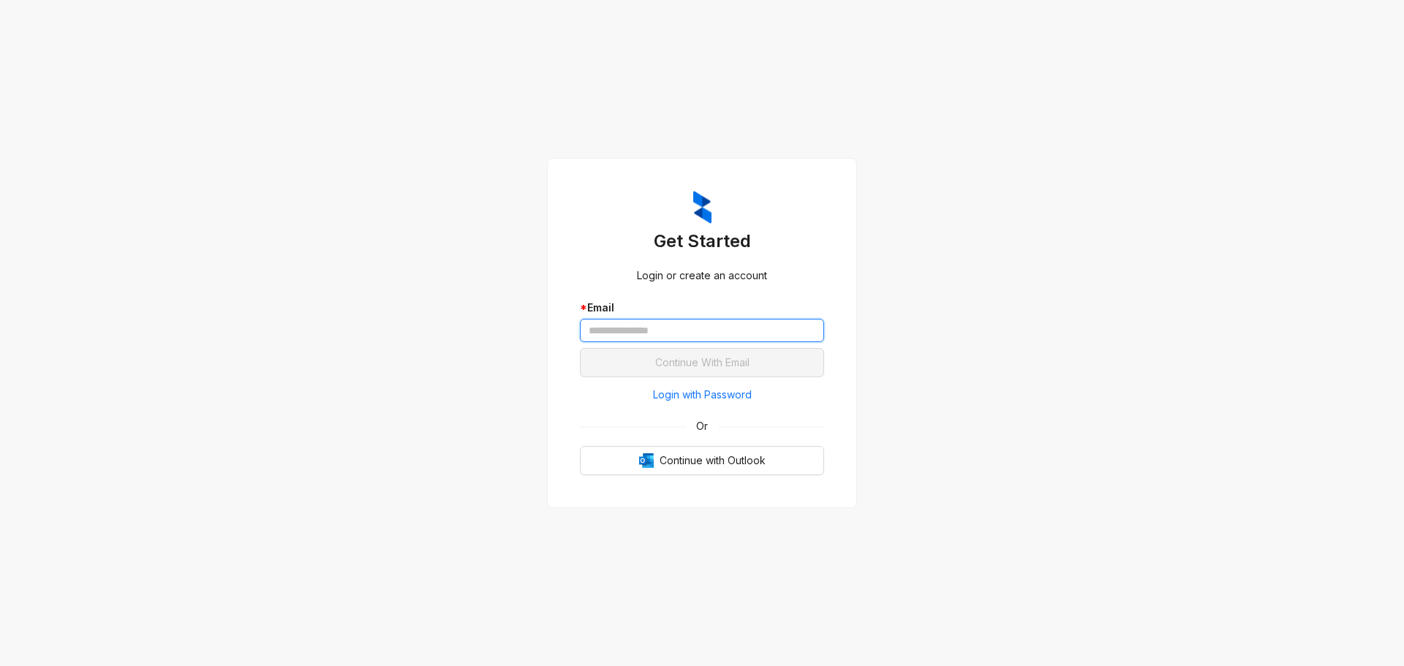
click at [639, 327] on input "text" at bounding box center [702, 330] width 244 height 23
type input "**********"
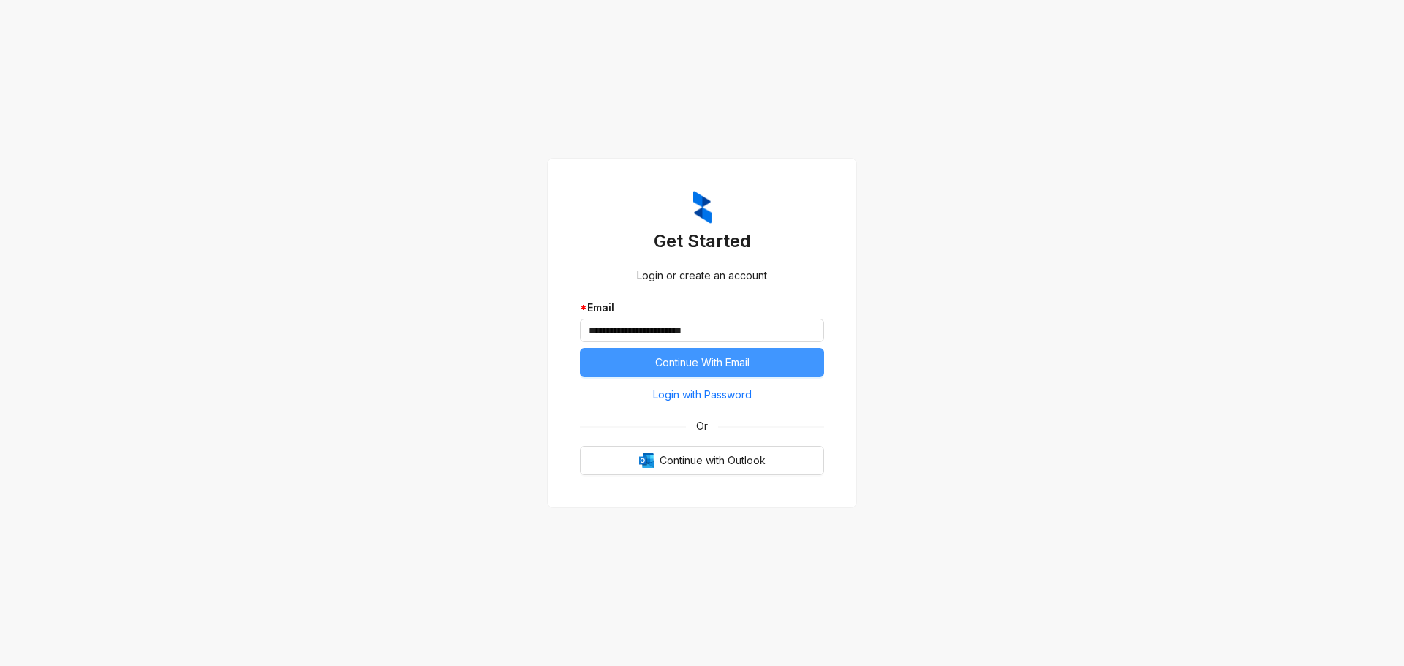
click at [721, 366] on span "Continue With Email" at bounding box center [702, 363] width 94 height 16
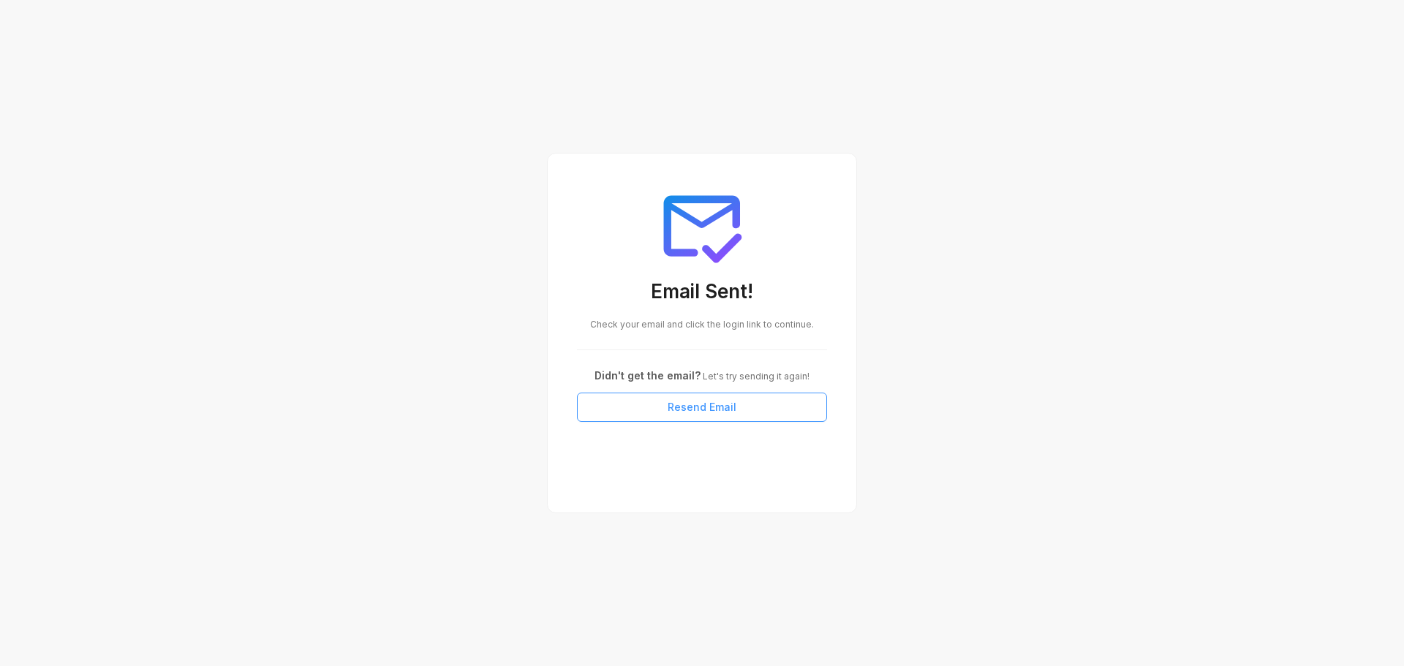
click at [735, 407] on button "Resend Email" at bounding box center [702, 407] width 250 height 29
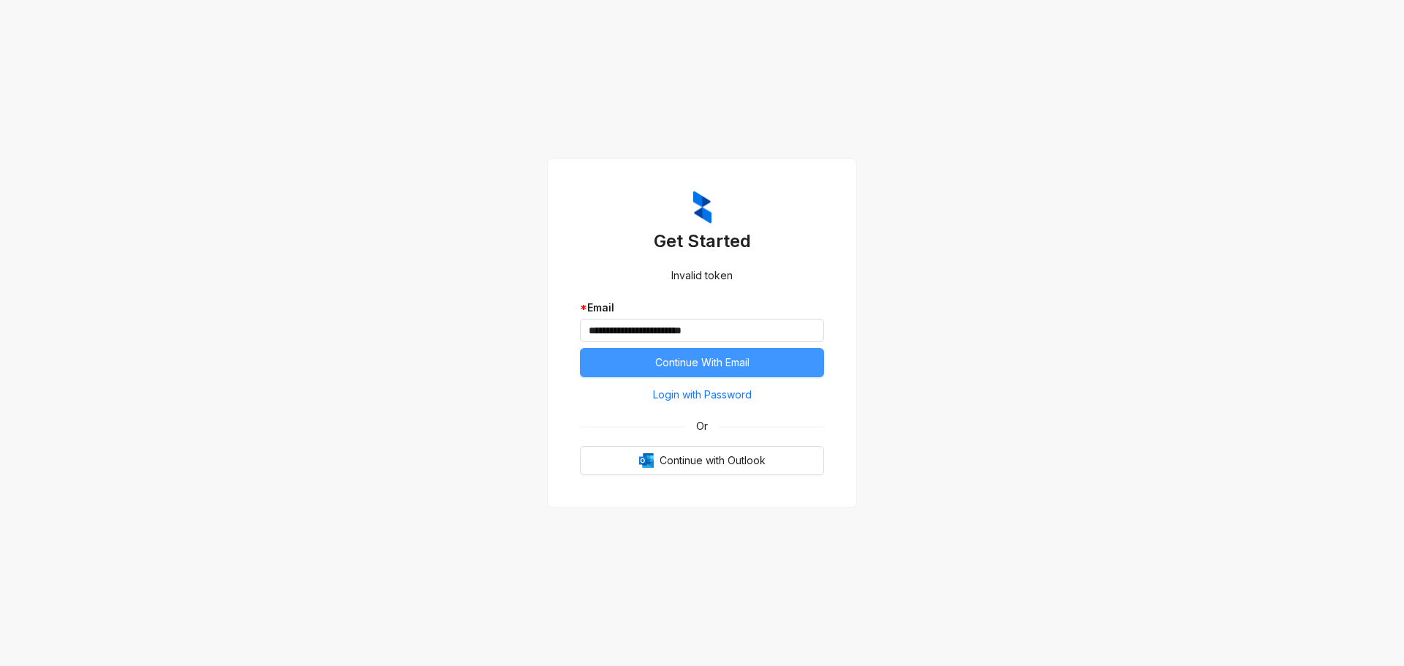
click at [723, 366] on span "Continue With Email" at bounding box center [702, 363] width 94 height 16
click at [706, 463] on span "Continue with Outlook" at bounding box center [713, 461] width 106 height 16
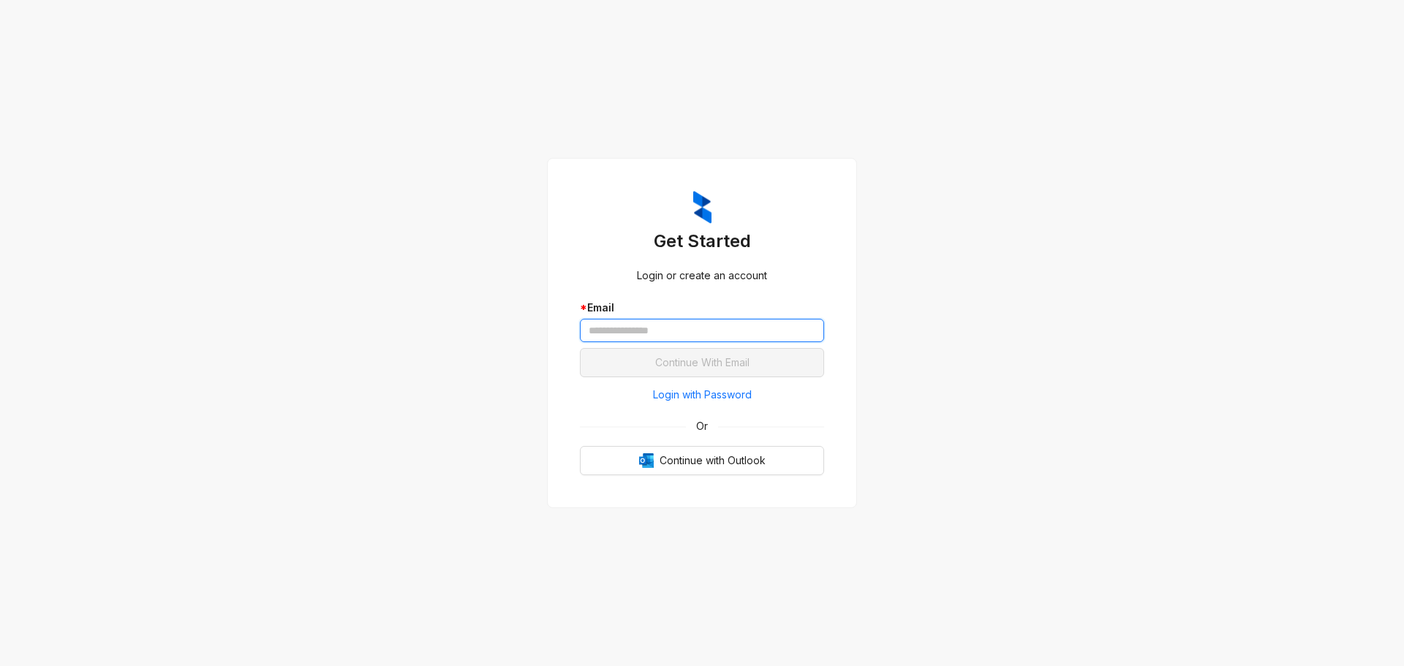
click at [633, 331] on input "text" at bounding box center [702, 330] width 244 height 23
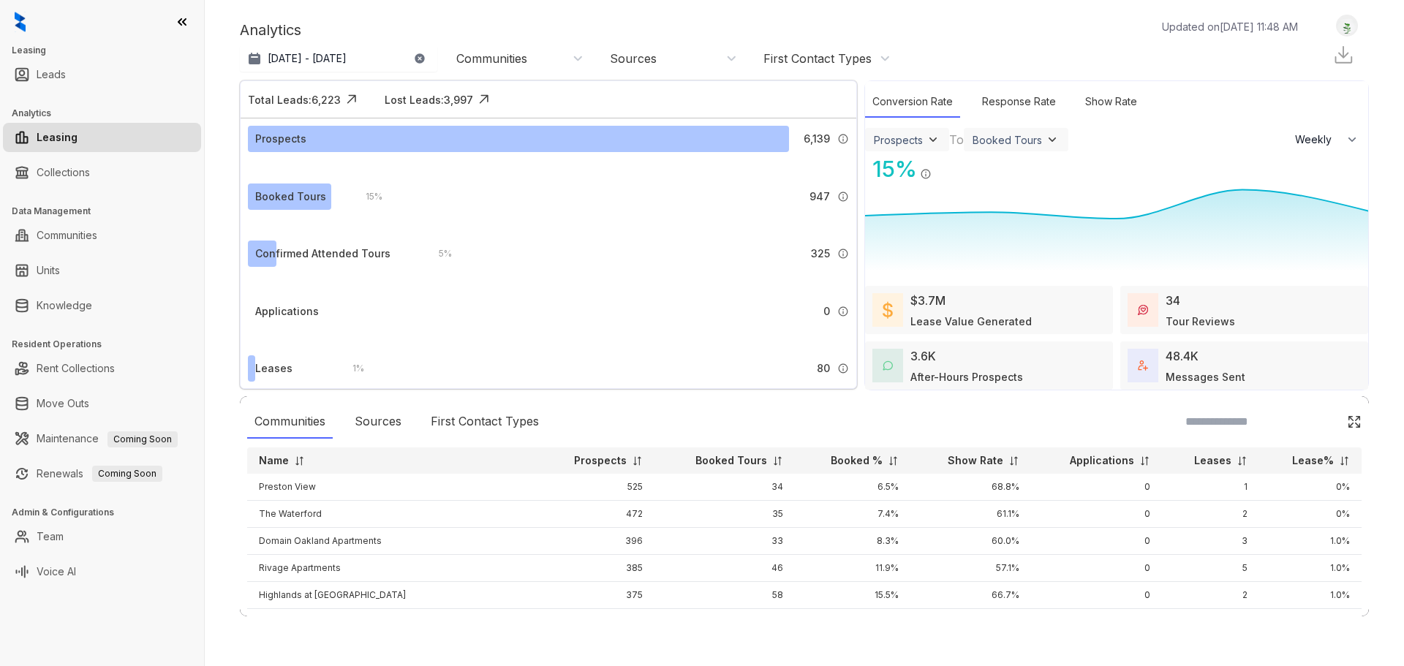
select select "******"
click at [64, 175] on link "Collections" at bounding box center [63, 172] width 53 height 29
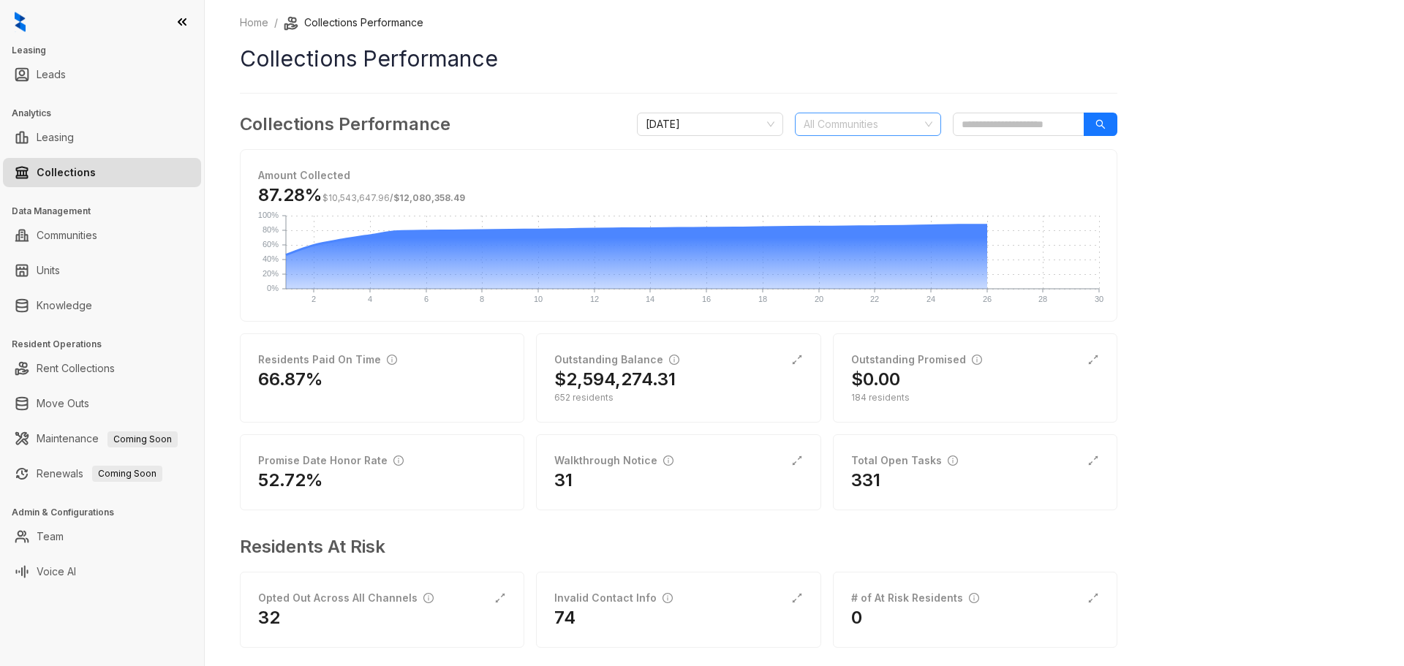
click at [930, 121] on div "All Communities" at bounding box center [868, 124] width 146 height 23
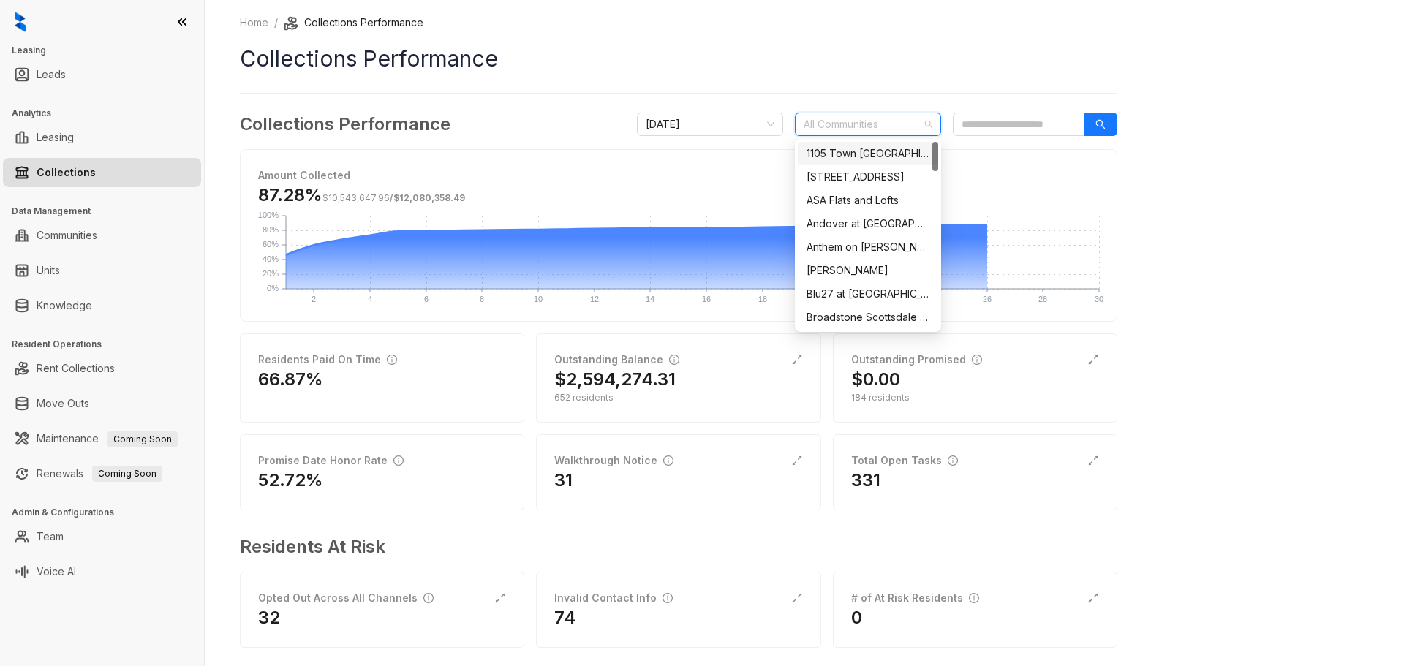
click at [858, 149] on div "1105 Town Brookhaven" at bounding box center [868, 154] width 123 height 16
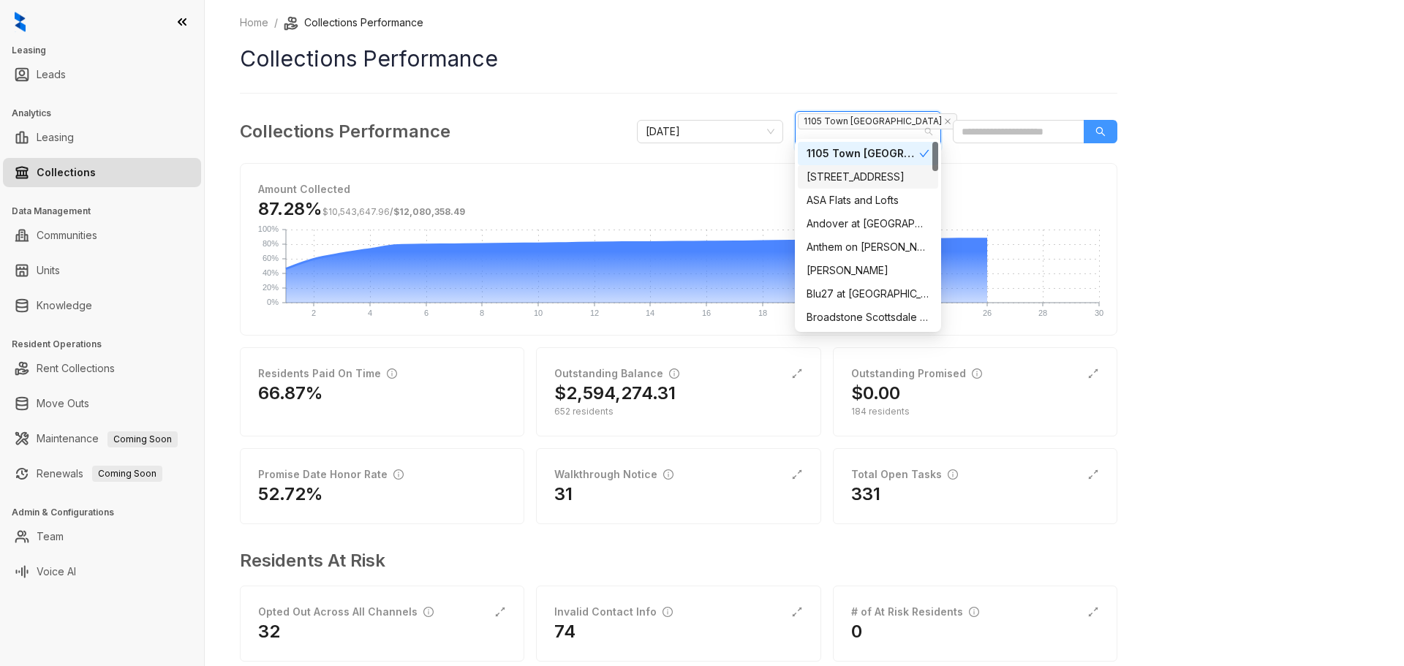
click at [1106, 120] on button "button" at bounding box center [1101, 131] width 34 height 23
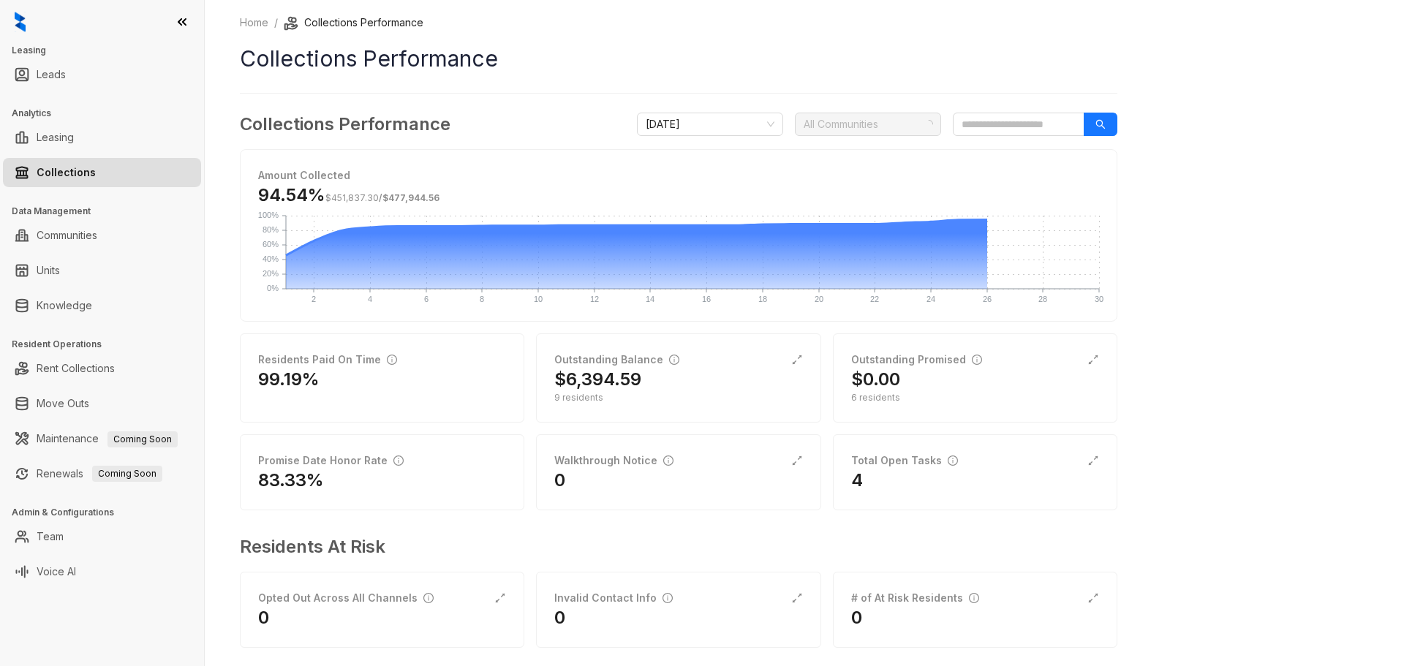
click at [837, 128] on div at bounding box center [860, 124] width 125 height 20
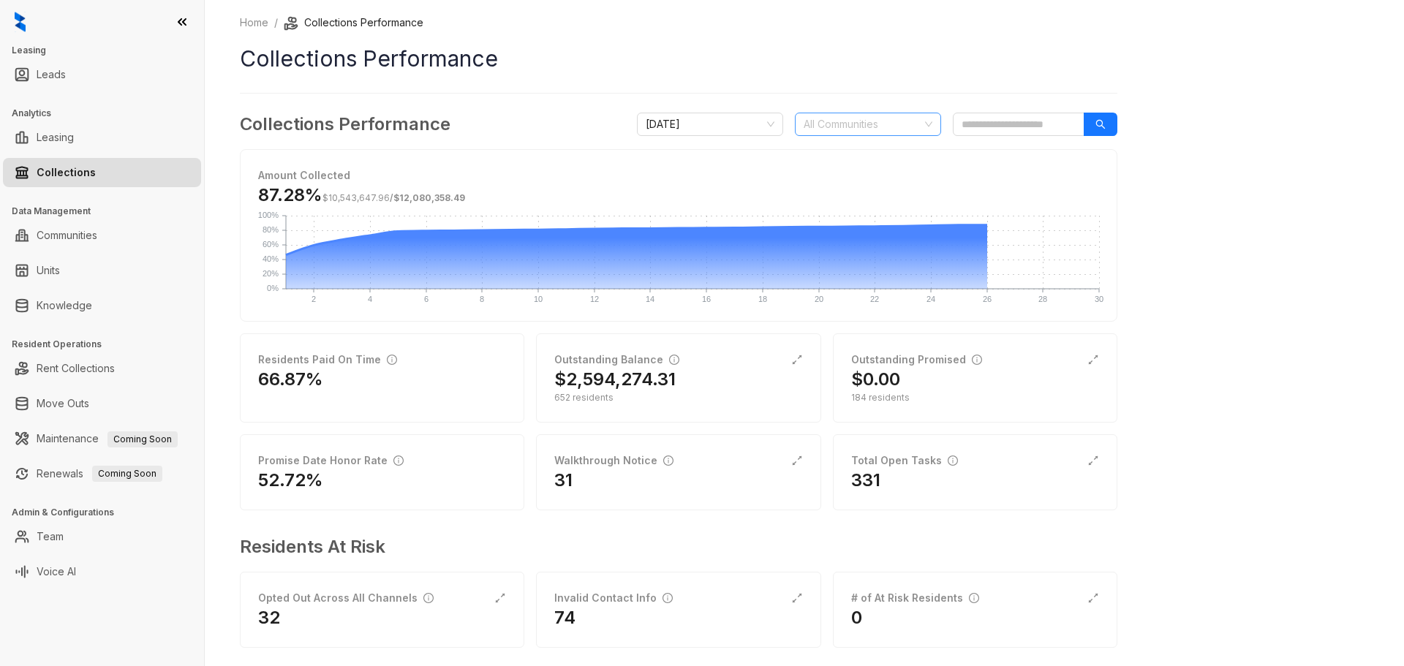
click at [931, 123] on div "All Communities" at bounding box center [868, 124] width 146 height 23
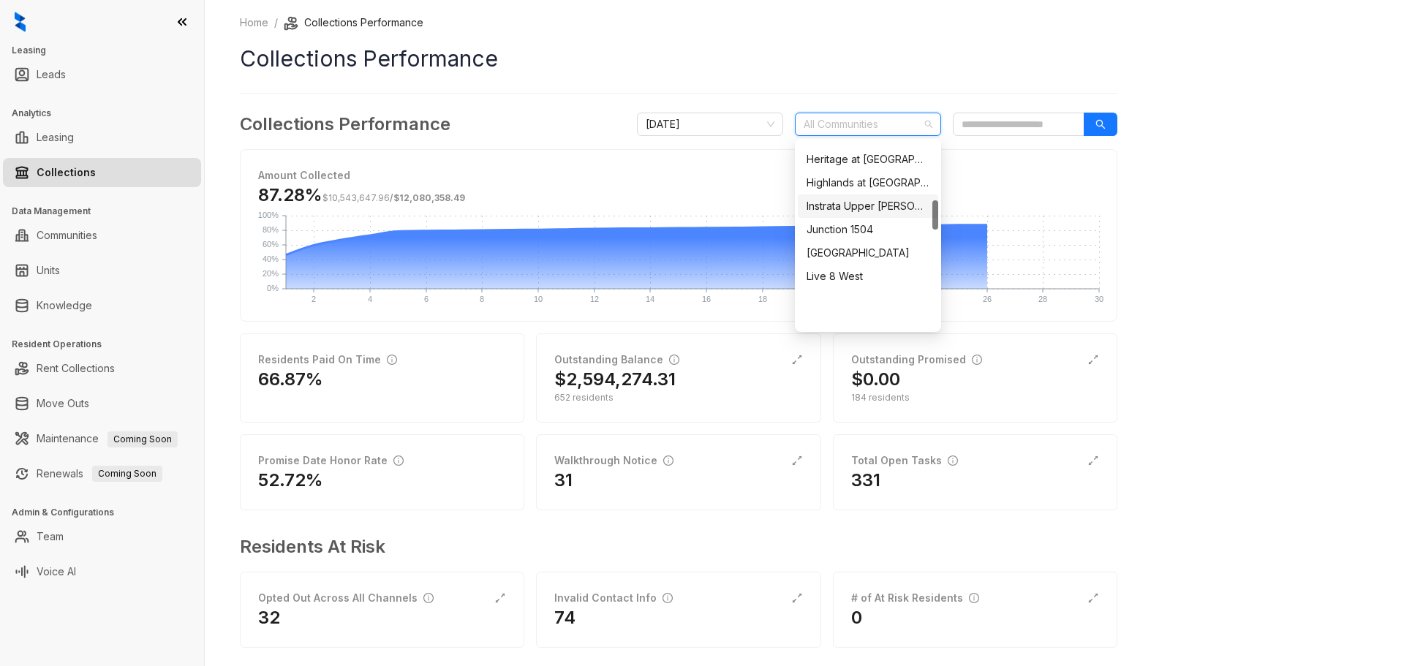
scroll to position [366, 0]
click at [843, 207] on div "Hampton Point" at bounding box center [868, 209] width 123 height 16
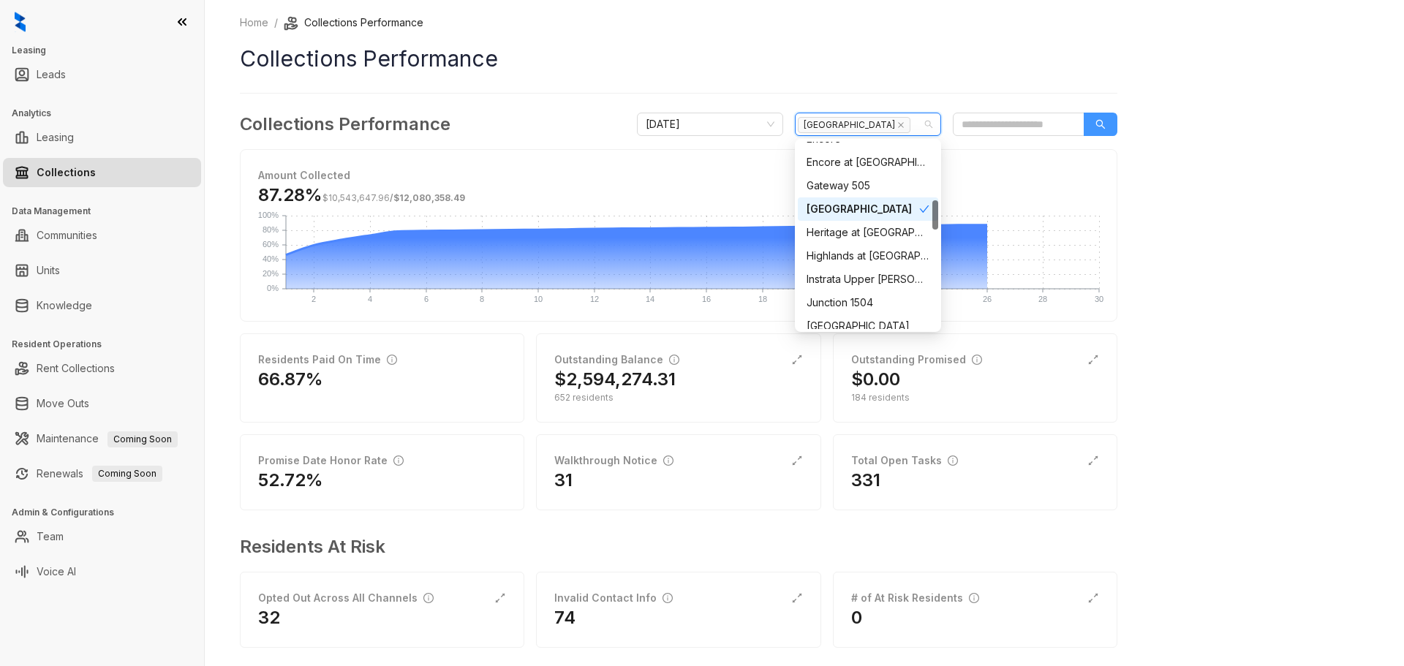
click at [1107, 120] on button "button" at bounding box center [1101, 124] width 34 height 23
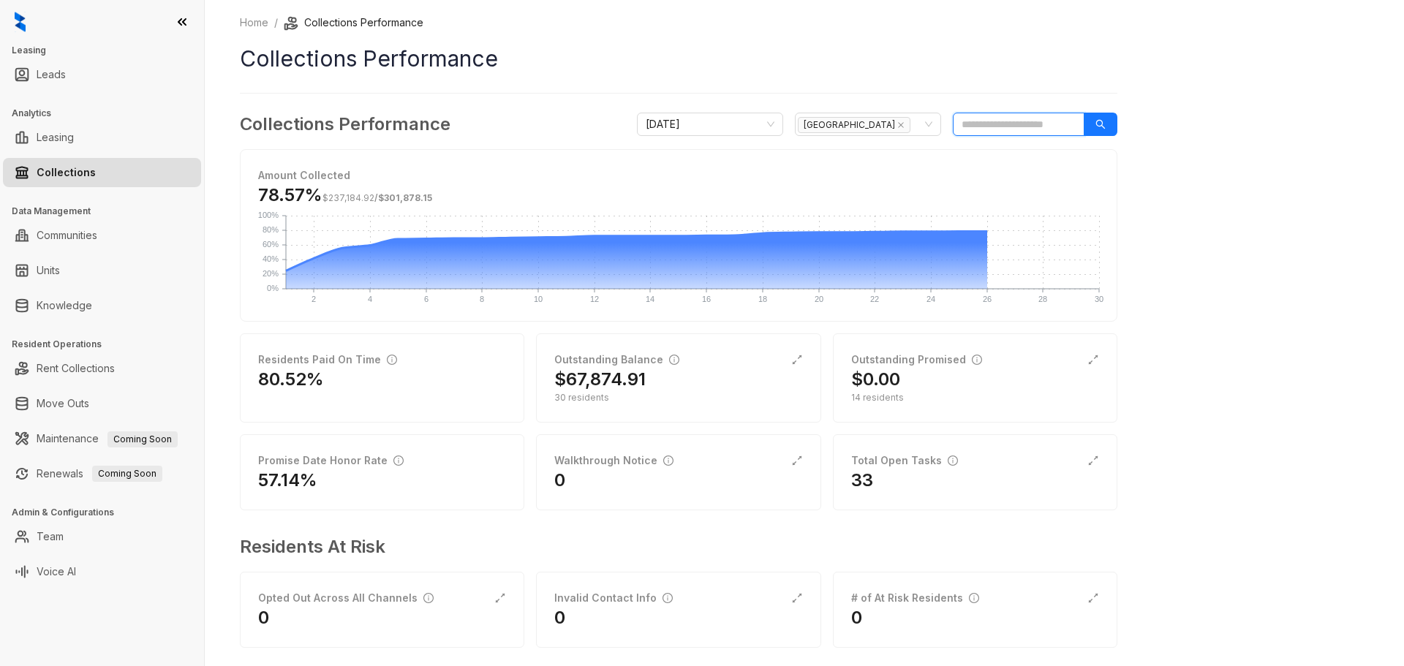
scroll to position [17, 0]
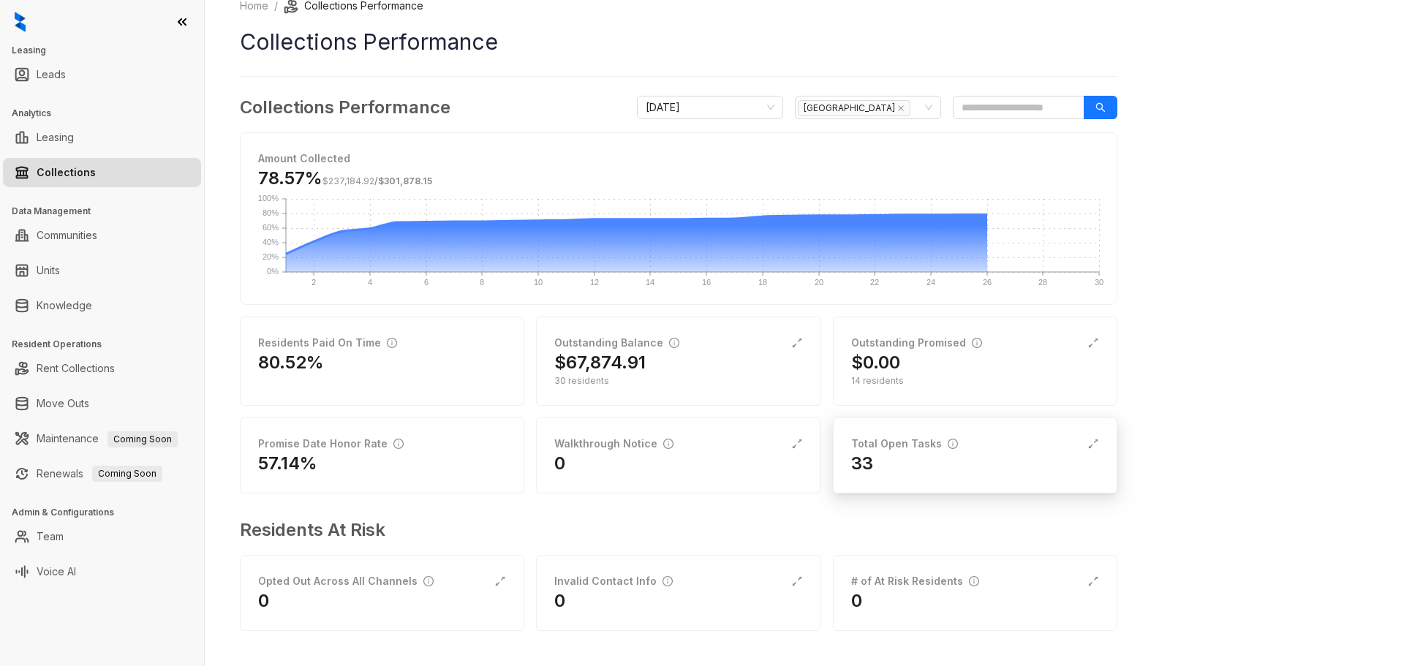
click at [1023, 451] on div "Total Open Tasks" at bounding box center [975, 444] width 248 height 16
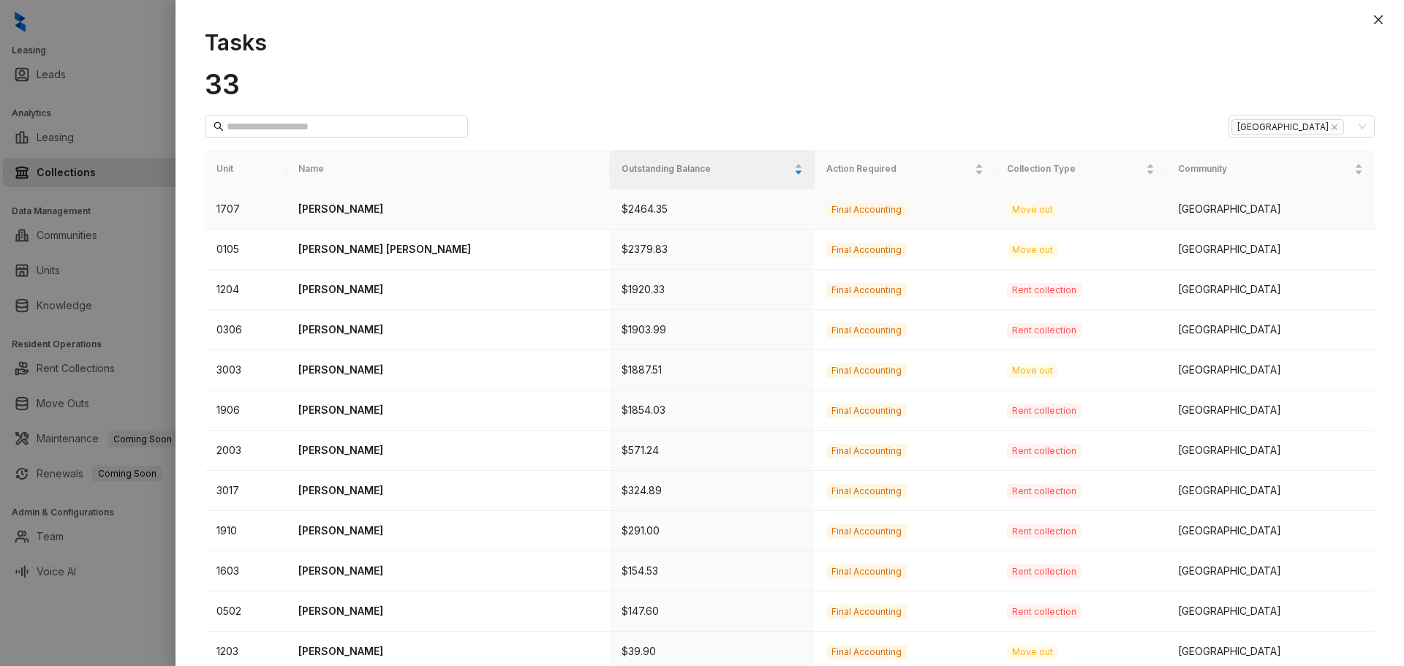
click at [437, 212] on p "Anthony Benton" at bounding box center [448, 209] width 300 height 16
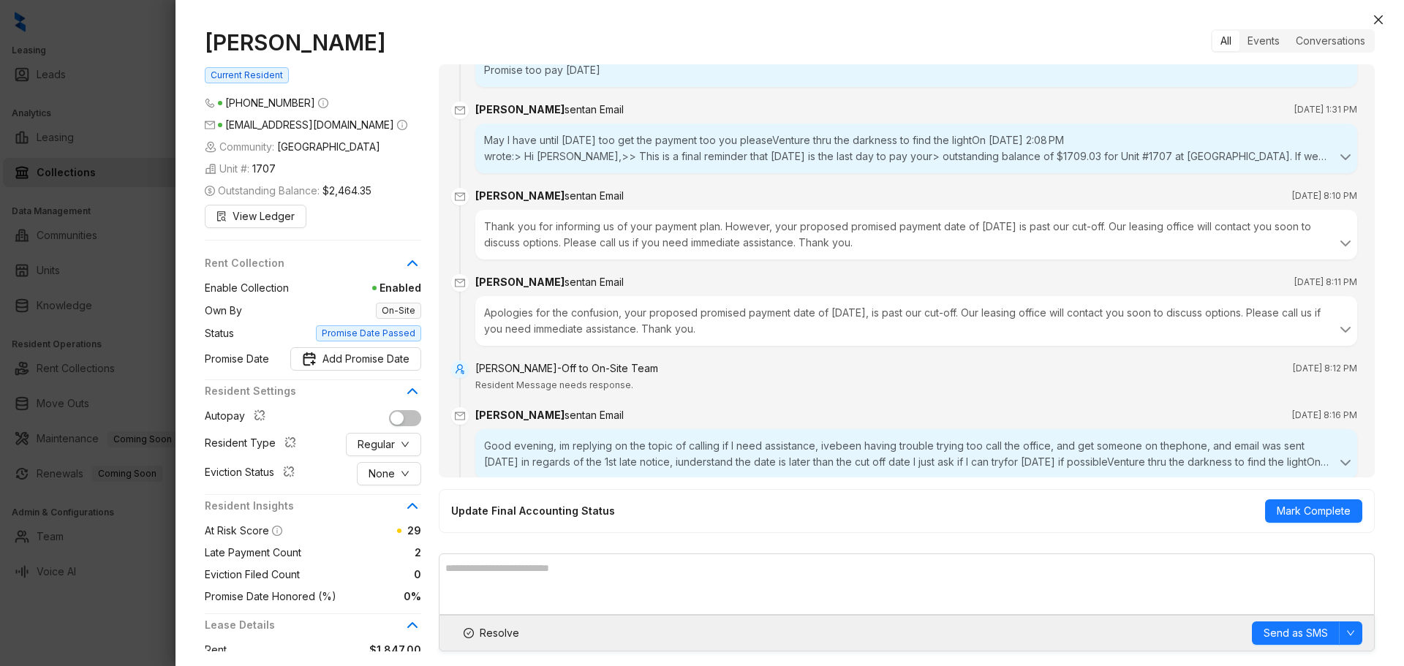
scroll to position [1462, 0]
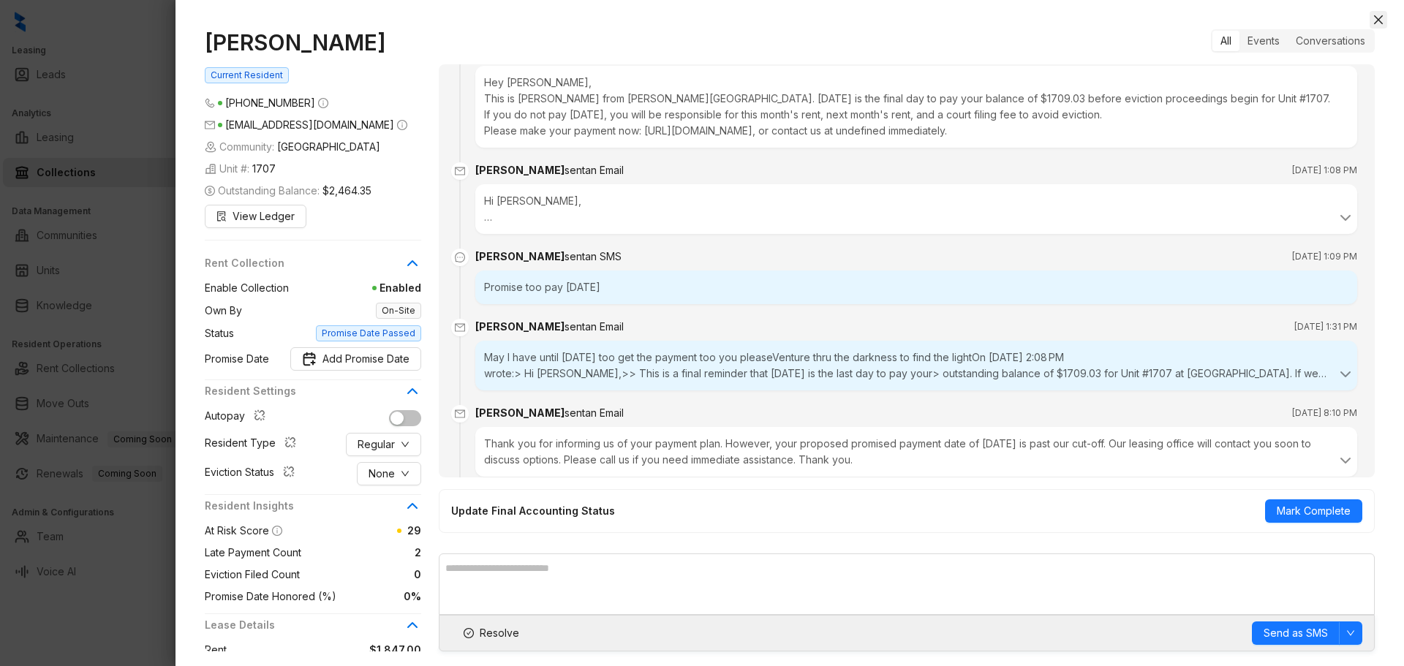
click at [1377, 20] on icon "close" at bounding box center [1379, 20] width 12 height 12
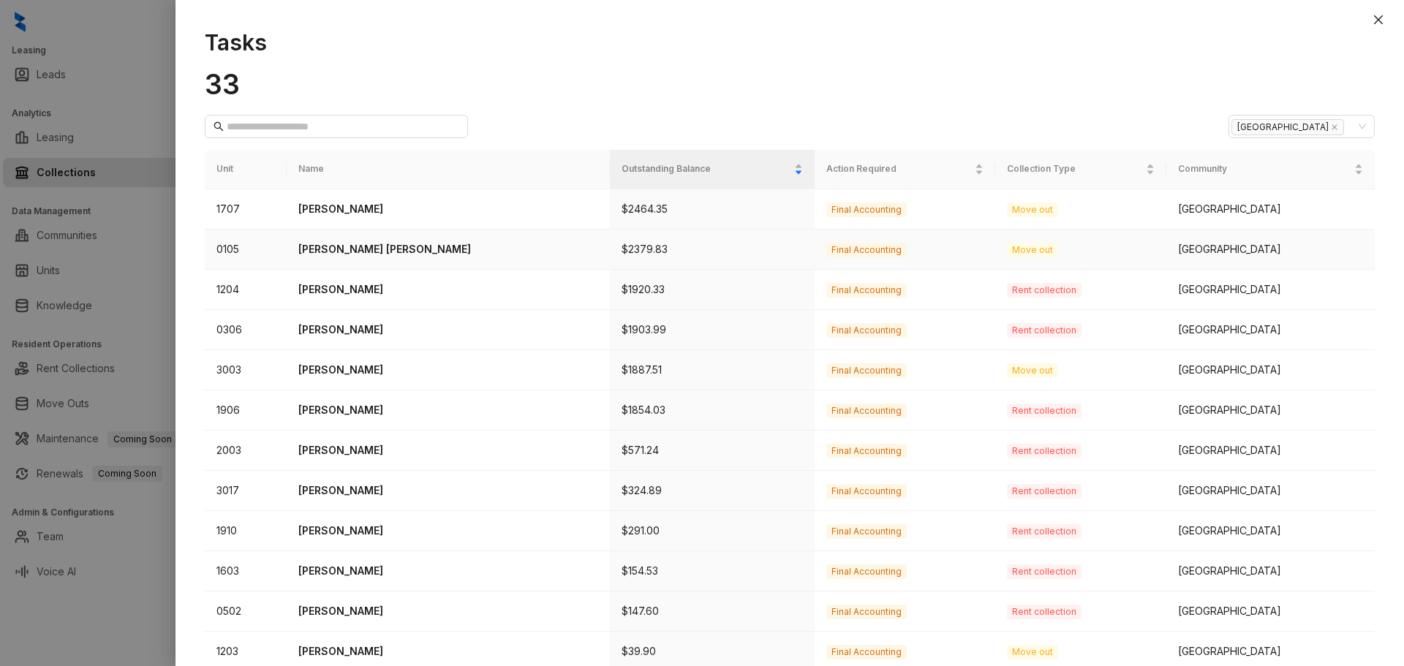
click at [465, 247] on p "Shakira Dunn-Williams" at bounding box center [448, 249] width 300 height 16
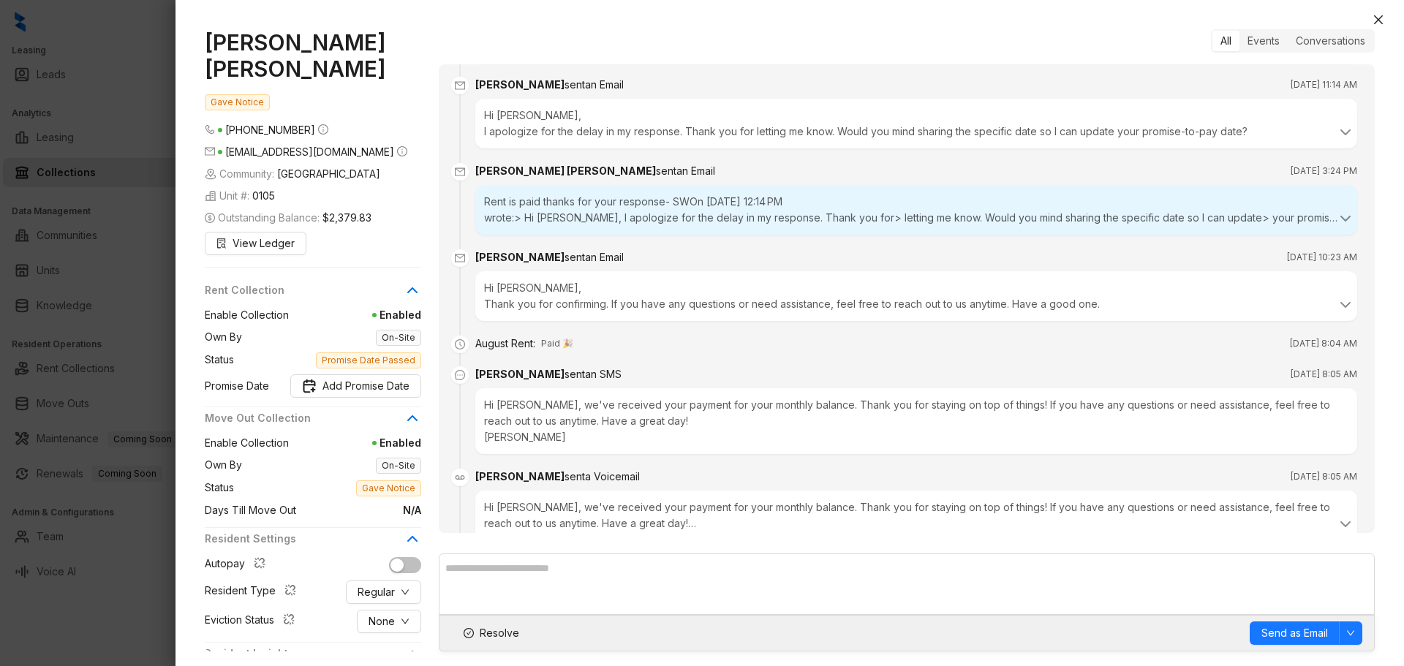
scroll to position [2505, 0]
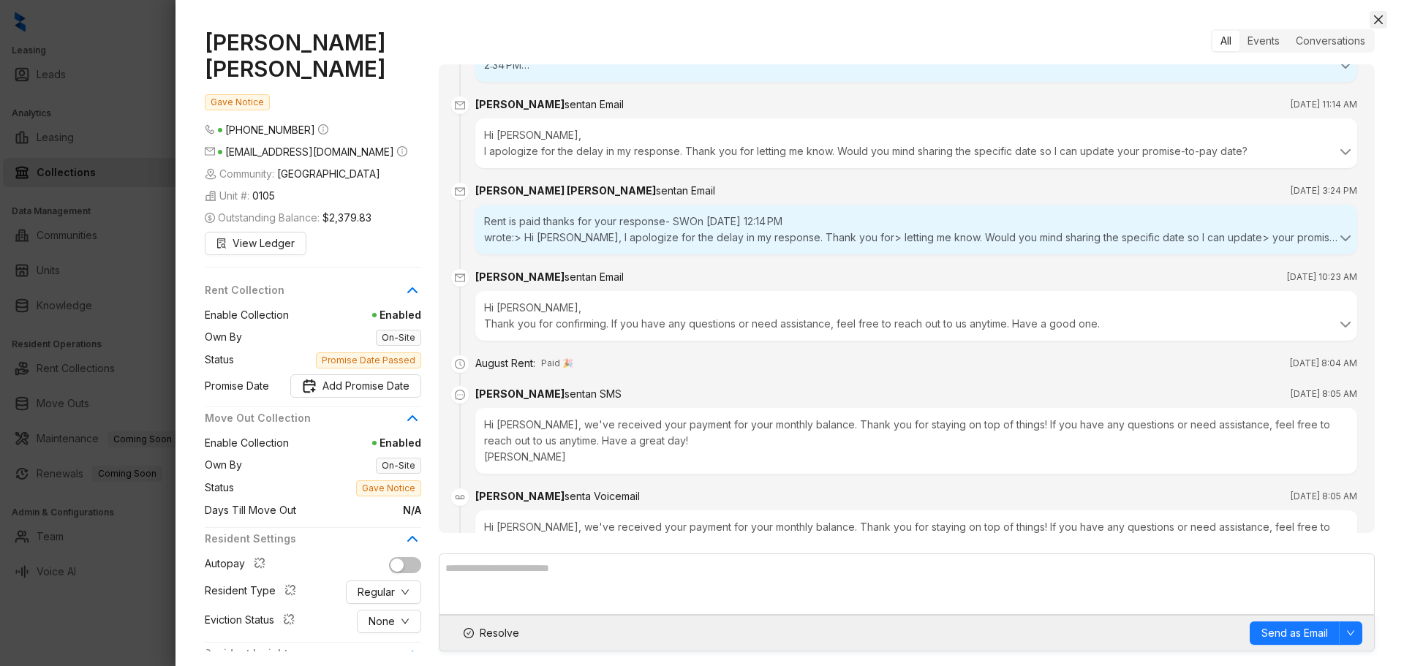
click at [1375, 18] on icon "close" at bounding box center [1379, 20] width 12 height 12
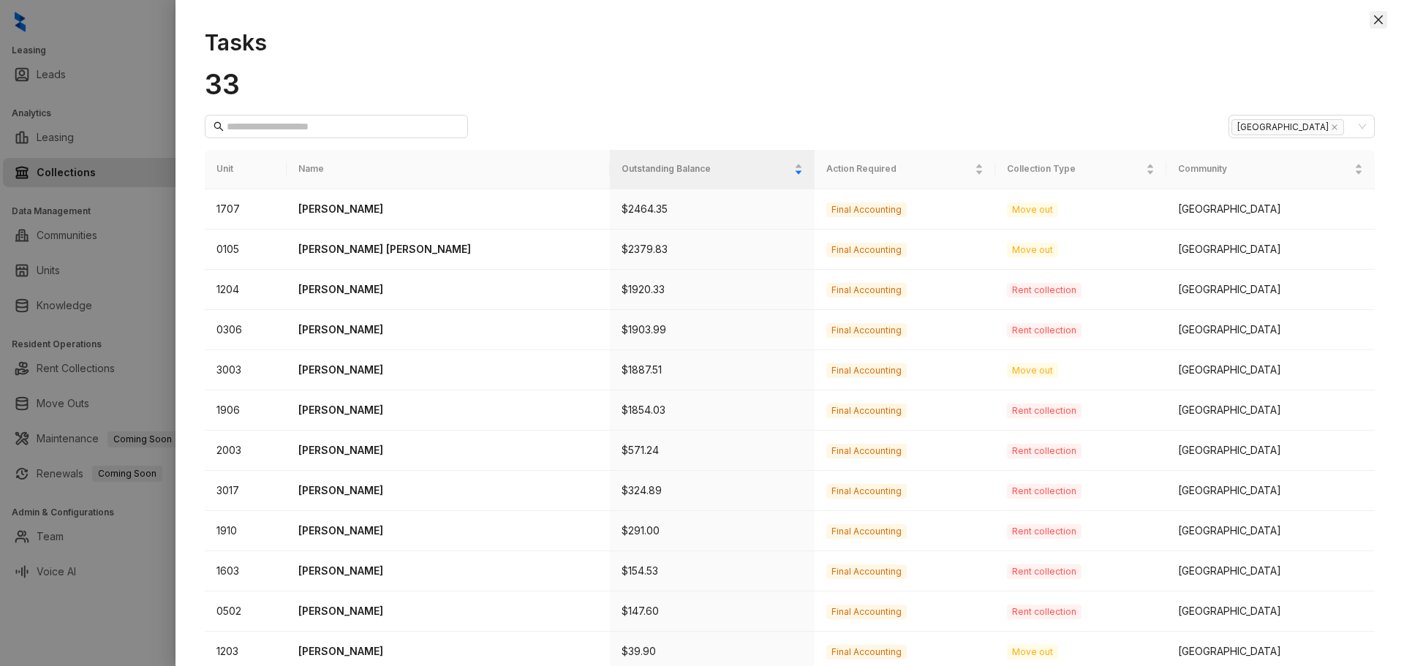
click at [1376, 18] on icon "close" at bounding box center [1379, 20] width 12 height 12
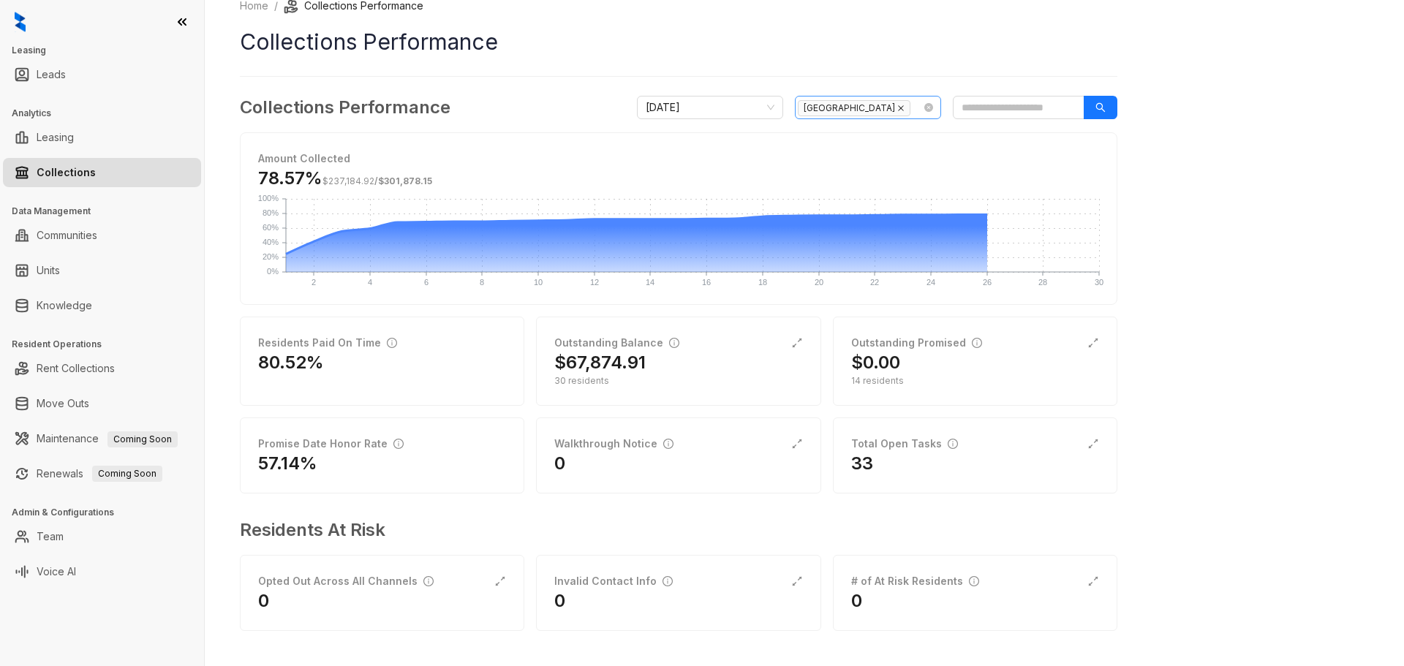
click at [898, 108] on icon "close" at bounding box center [901, 108] width 7 height 7
click at [835, 108] on div at bounding box center [860, 107] width 125 height 20
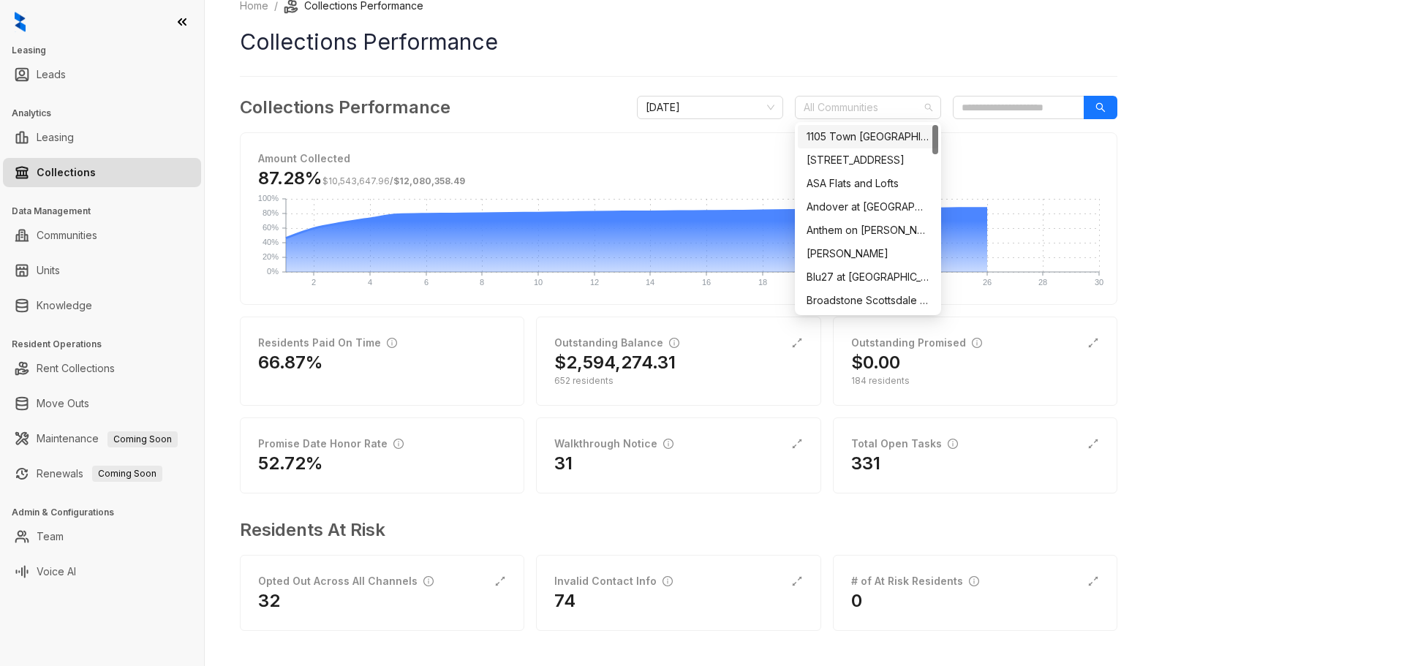
click at [859, 135] on div "1105 Town Brookhaven" at bounding box center [868, 137] width 123 height 16
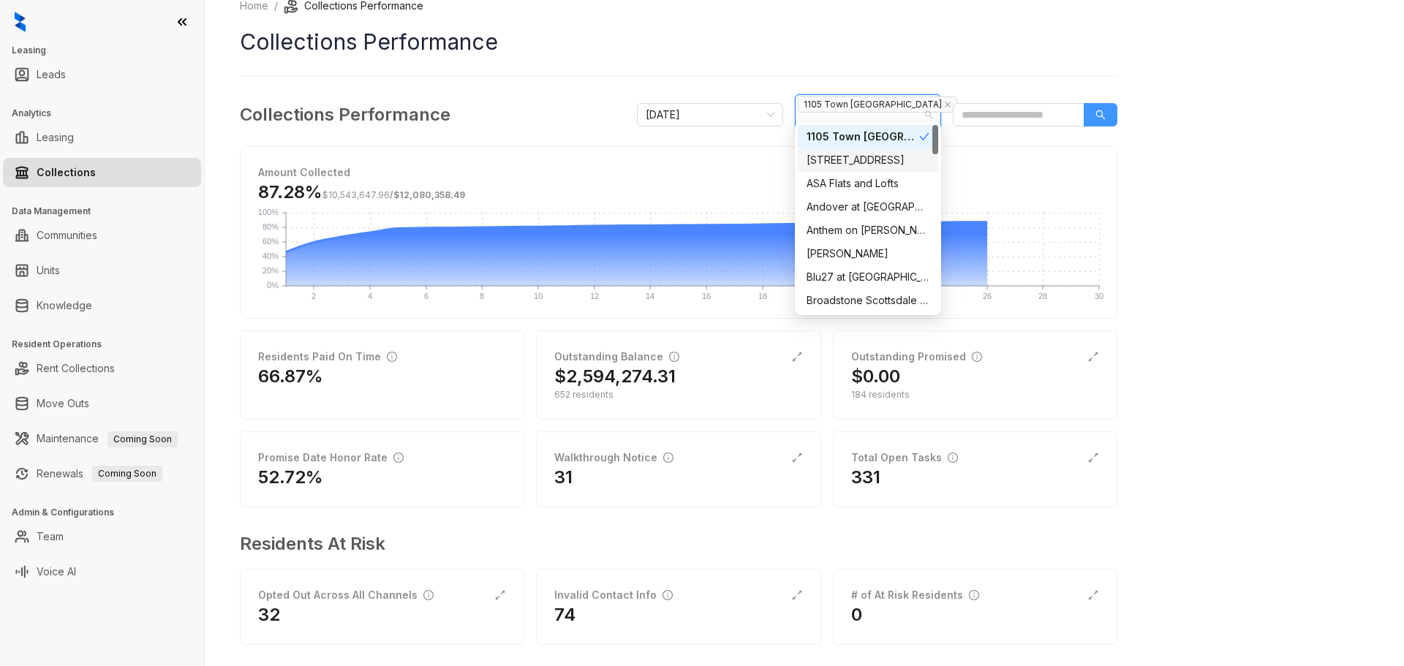
click at [1105, 110] on icon "search" at bounding box center [1101, 115] width 10 height 10
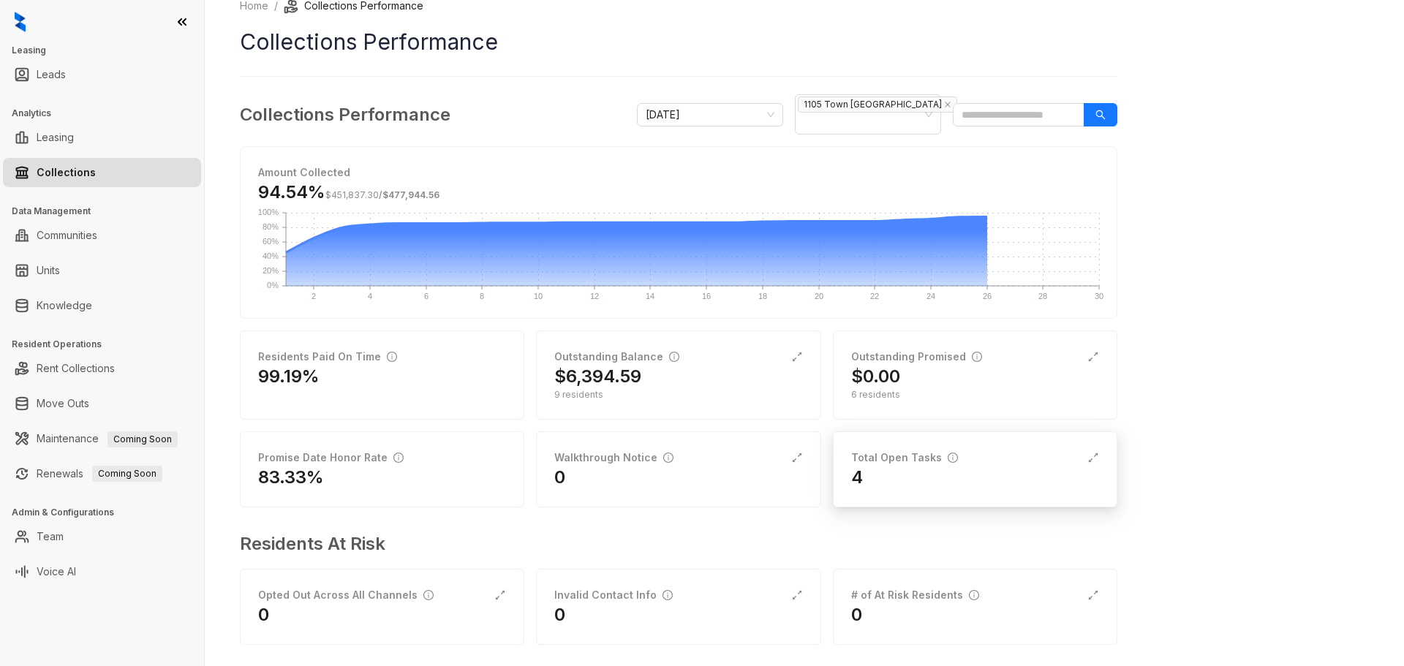
click at [1007, 470] on div "4" at bounding box center [975, 477] width 248 height 23
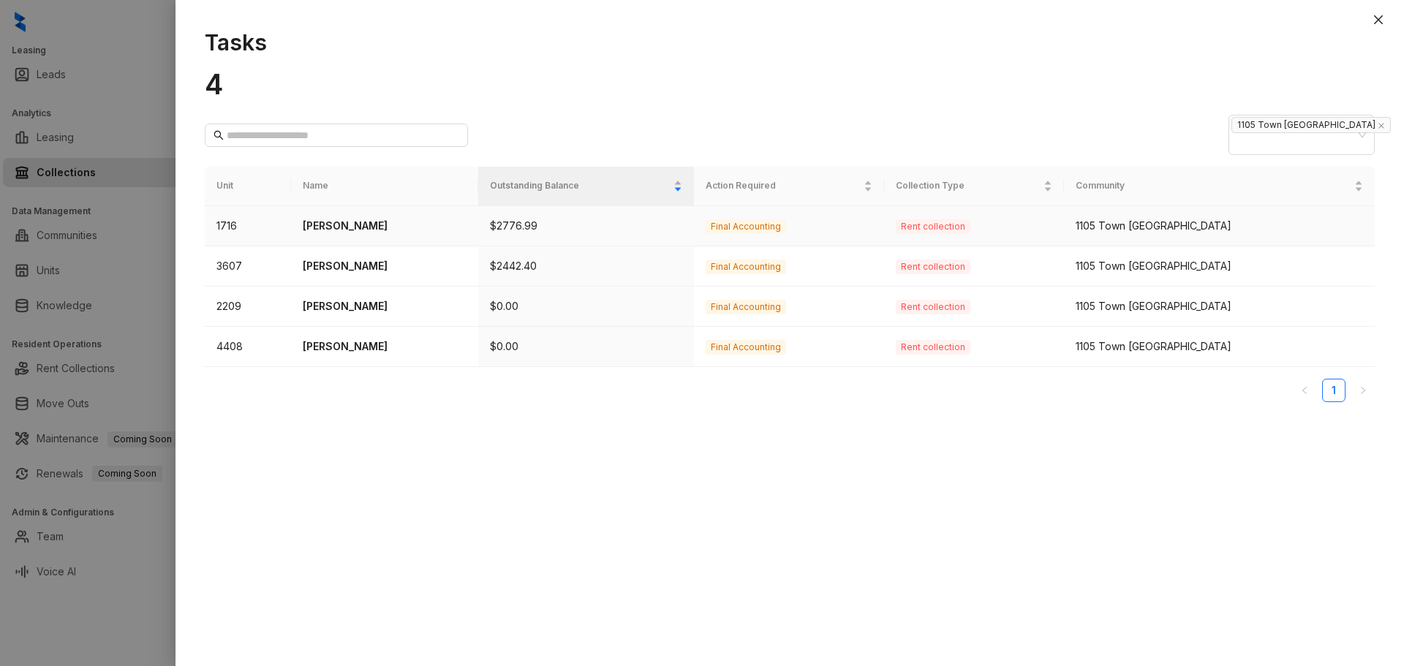
click at [434, 218] on p "Amina Harper" at bounding box center [385, 226] width 165 height 16
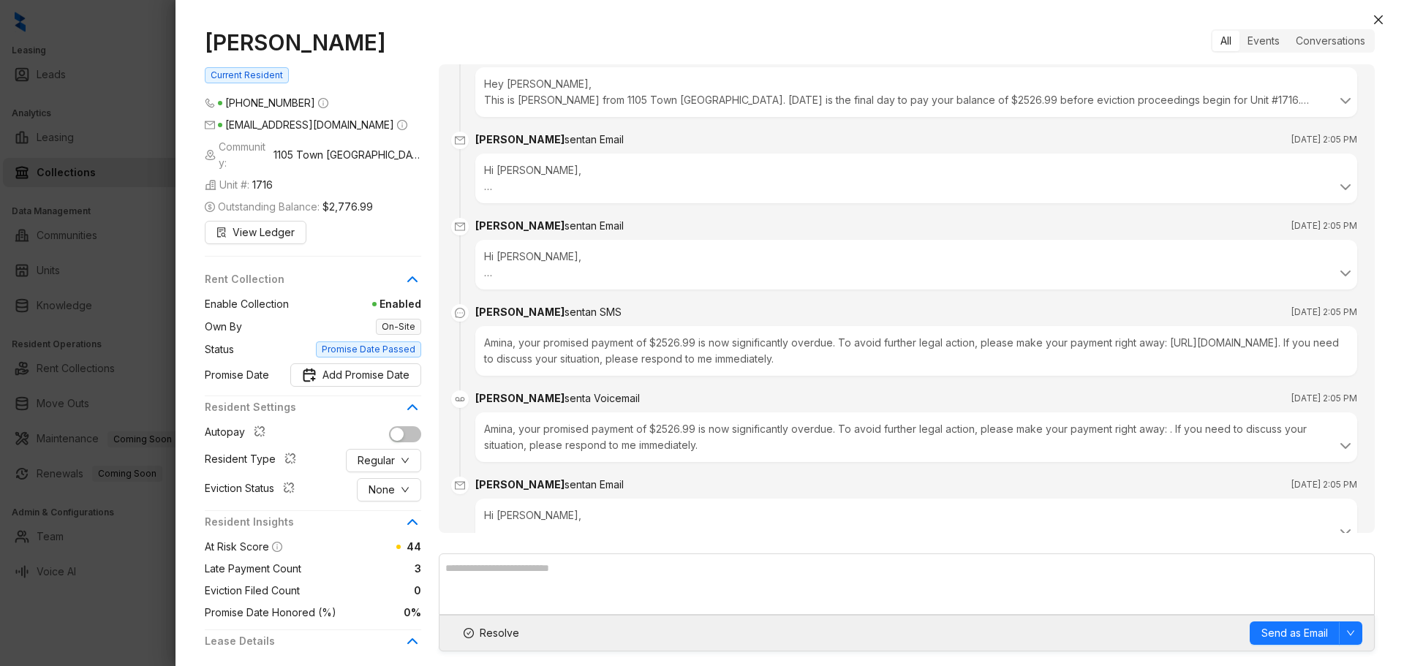
scroll to position [2638, 0]
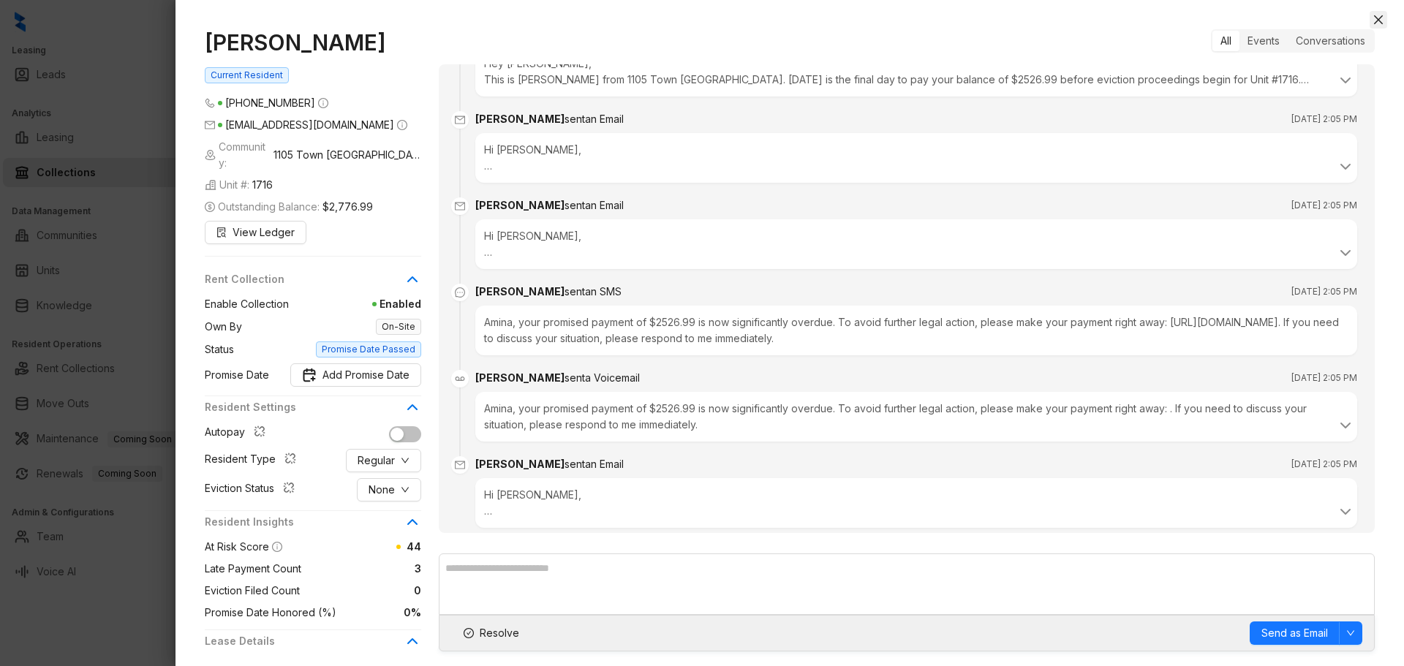
click at [1377, 20] on icon "close" at bounding box center [1379, 20] width 12 height 12
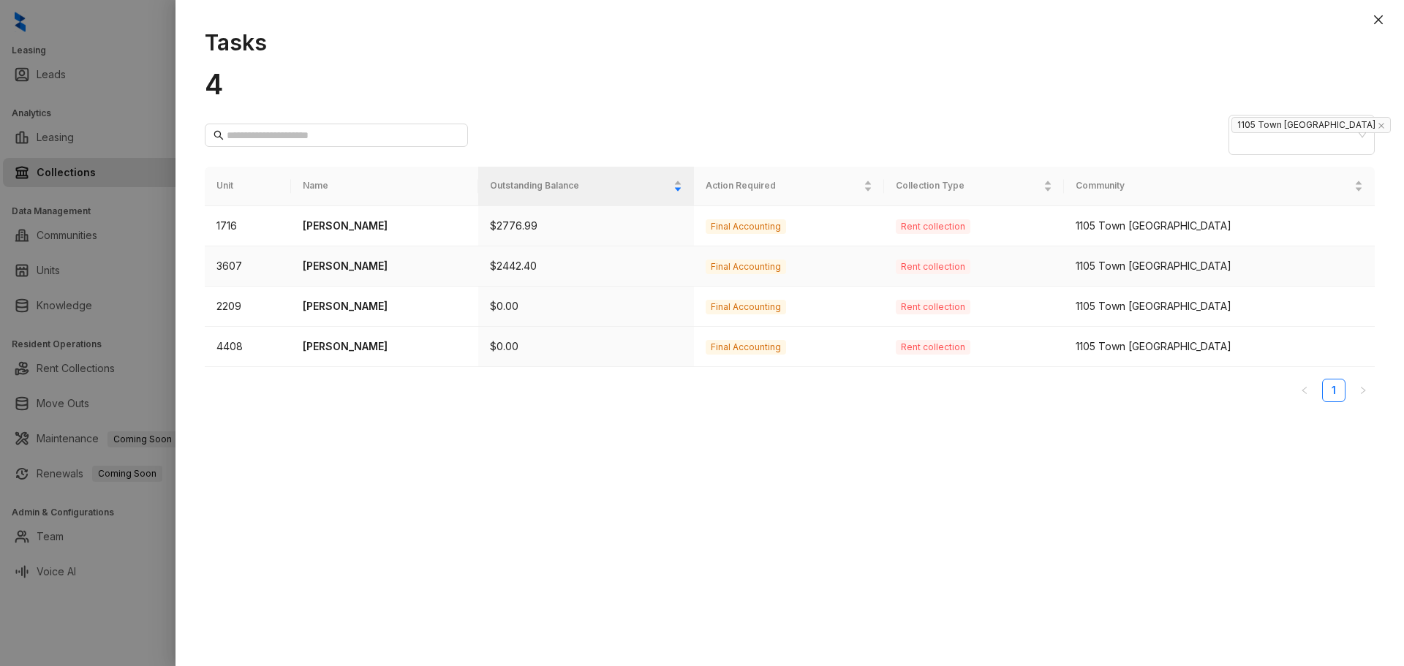
click at [467, 258] on p "Binyam Teklehaimanot" at bounding box center [385, 266] width 165 height 16
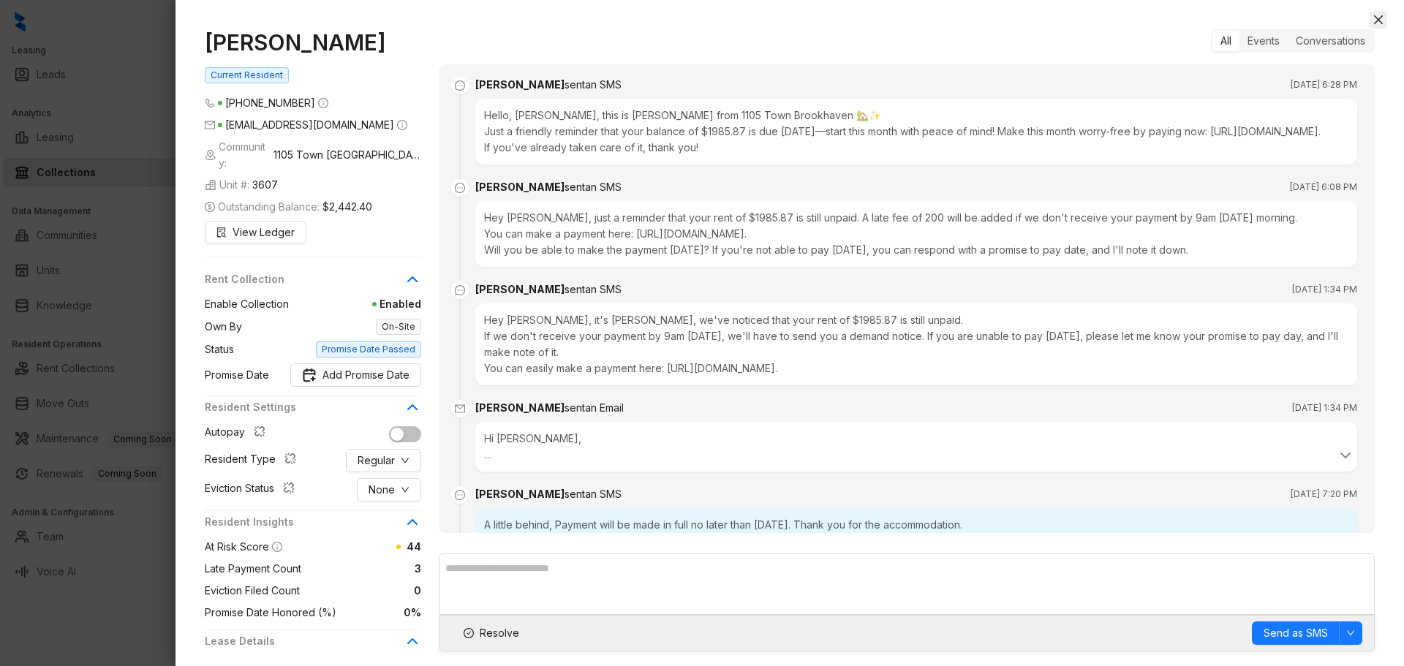
click at [1374, 18] on icon "close" at bounding box center [1379, 20] width 12 height 12
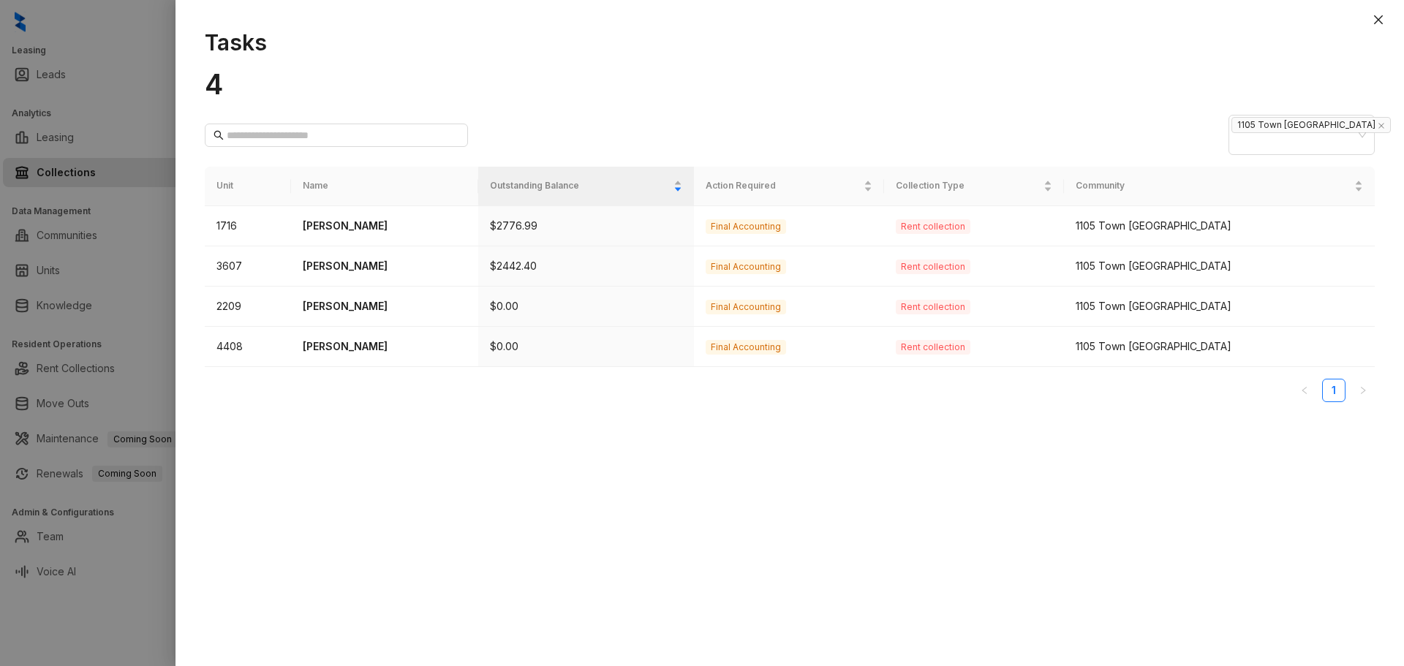
click at [1374, 17] on icon "close" at bounding box center [1379, 20] width 12 height 12
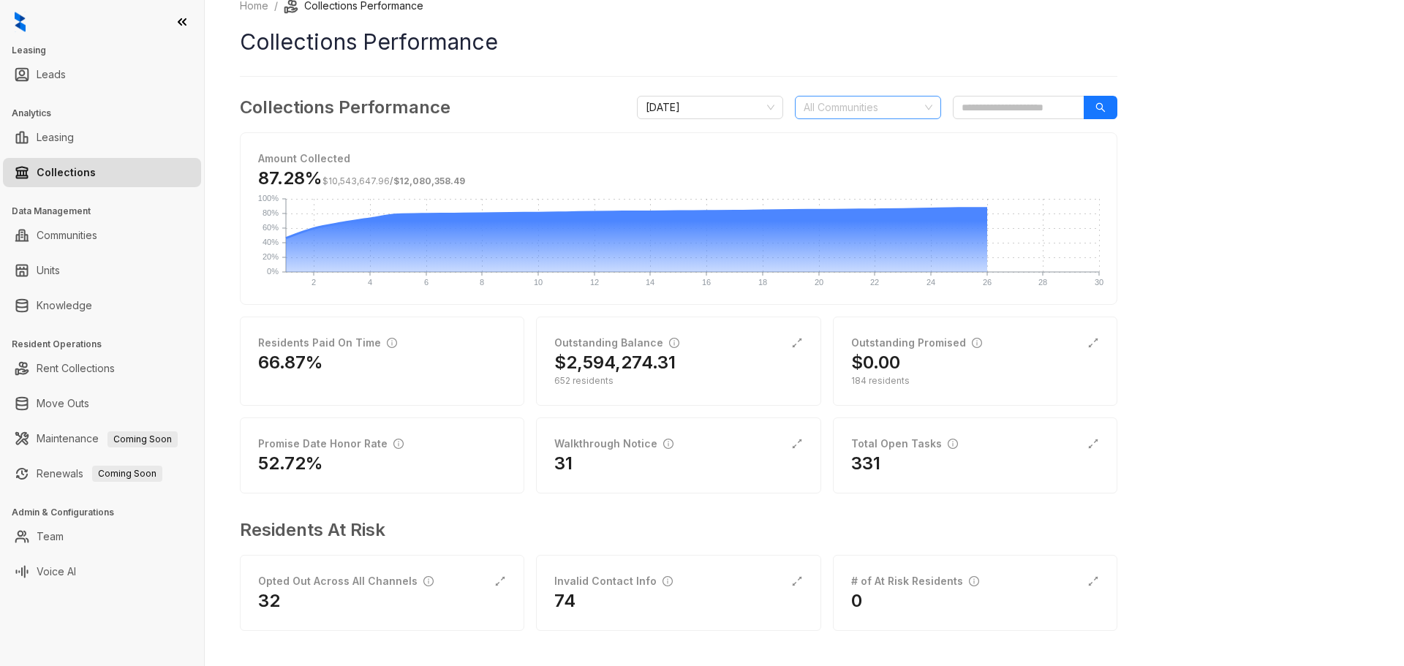
click at [861, 111] on div at bounding box center [860, 107] width 125 height 20
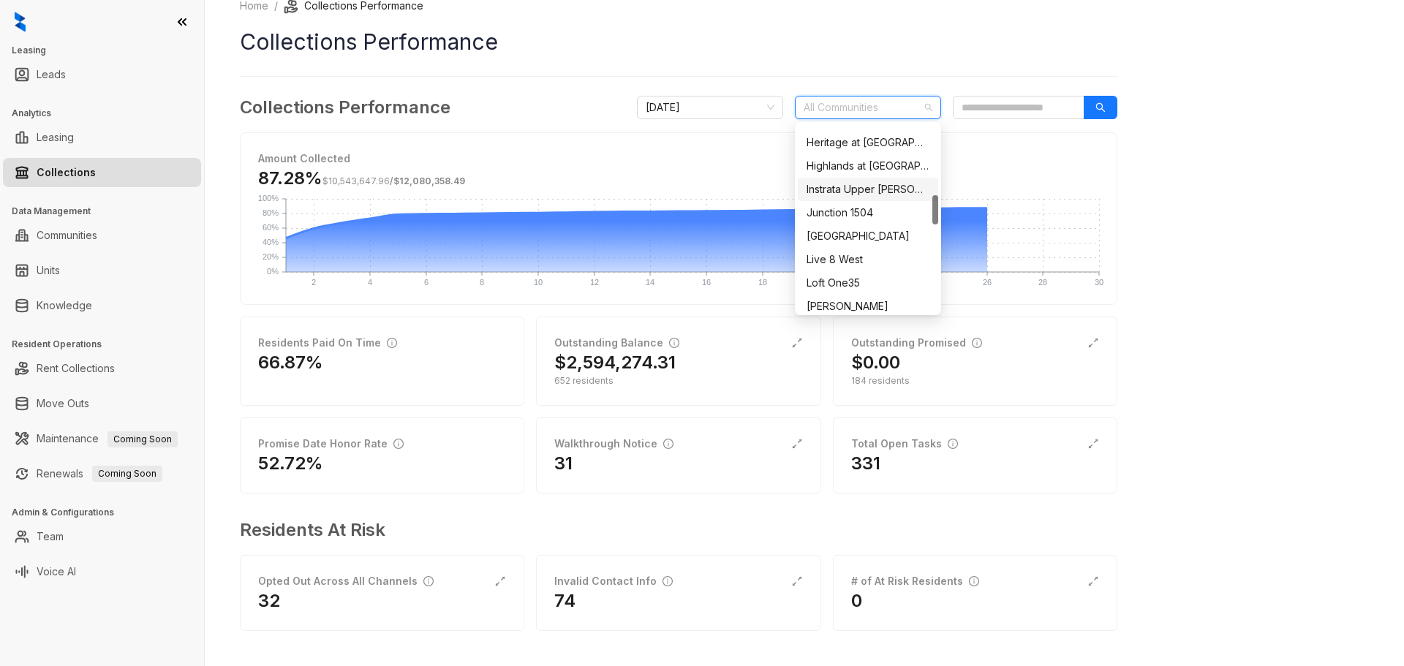
scroll to position [366, 0]
click at [833, 193] on div "Hampton Point" at bounding box center [868, 192] width 123 height 16
click at [1098, 110] on icon "search" at bounding box center [1101, 107] width 10 height 10
